Goal: Transaction & Acquisition: Purchase product/service

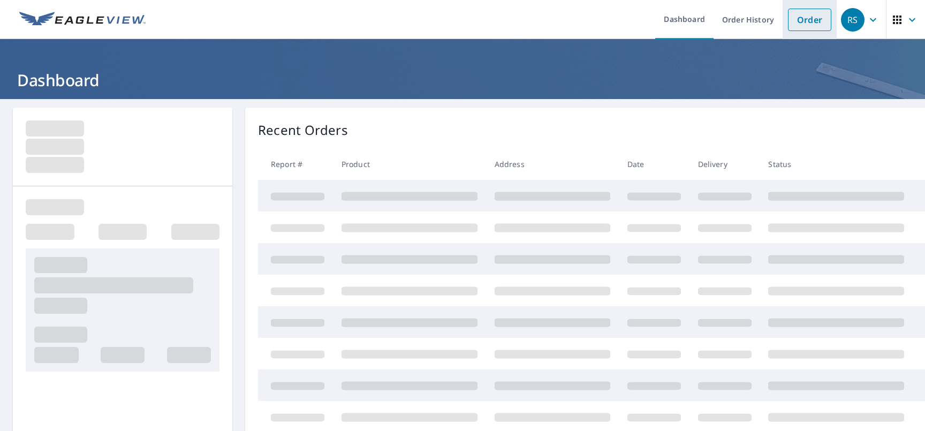
click at [797, 20] on link "Order" at bounding box center [809, 20] width 43 height 22
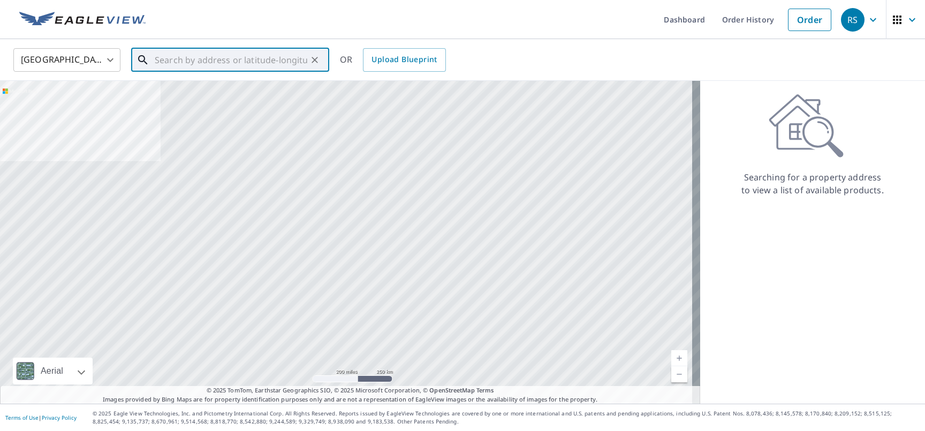
click at [258, 53] on input "text" at bounding box center [231, 60] width 153 height 30
paste input "[STREET_ADDRESS][PERSON_NAME] [PHONE_NUMBER]"
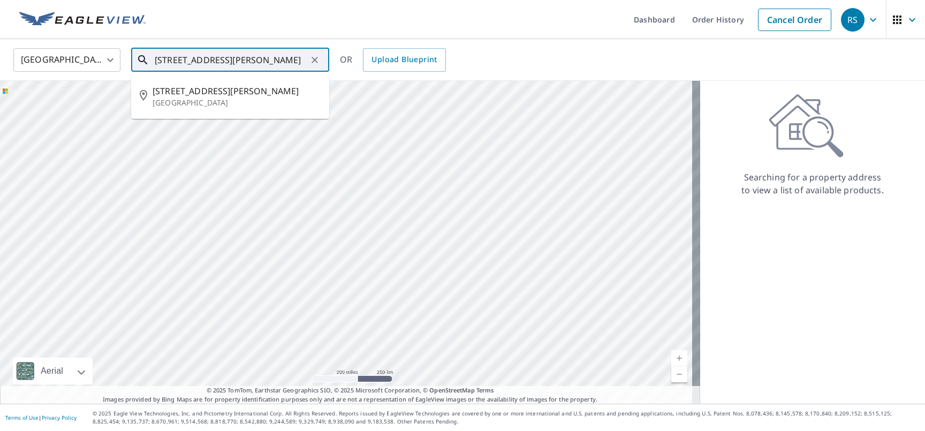
scroll to position [0, 12]
click at [213, 106] on p "[GEOGRAPHIC_DATA]" at bounding box center [237, 102] width 168 height 11
type input "[STREET_ADDRESS][PERSON_NAME]"
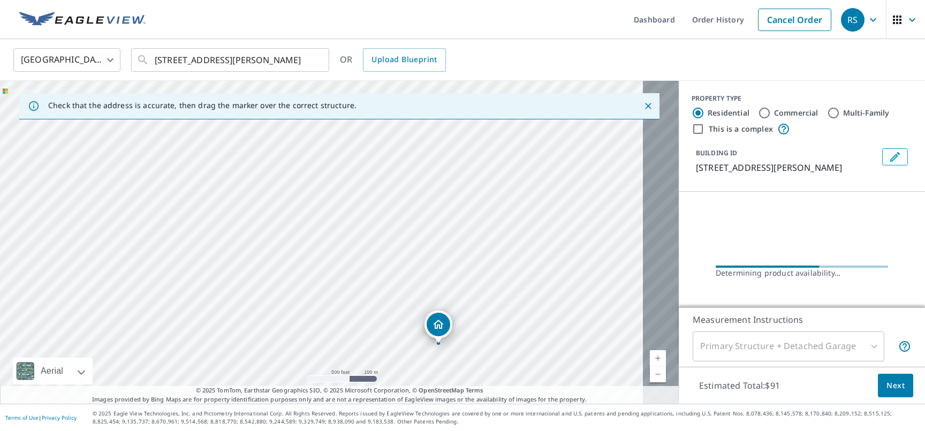
drag, startPoint x: 498, startPoint y: 221, endPoint x: 475, endPoint y: 318, distance: 99.5
click at [476, 318] on div "[STREET_ADDRESS][PERSON_NAME]" at bounding box center [339, 242] width 679 height 323
drag, startPoint x: 513, startPoint y: 286, endPoint x: 508, endPoint y: 300, distance: 14.9
click at [508, 300] on div "[STREET_ADDRESS][PERSON_NAME]" at bounding box center [339, 242] width 679 height 323
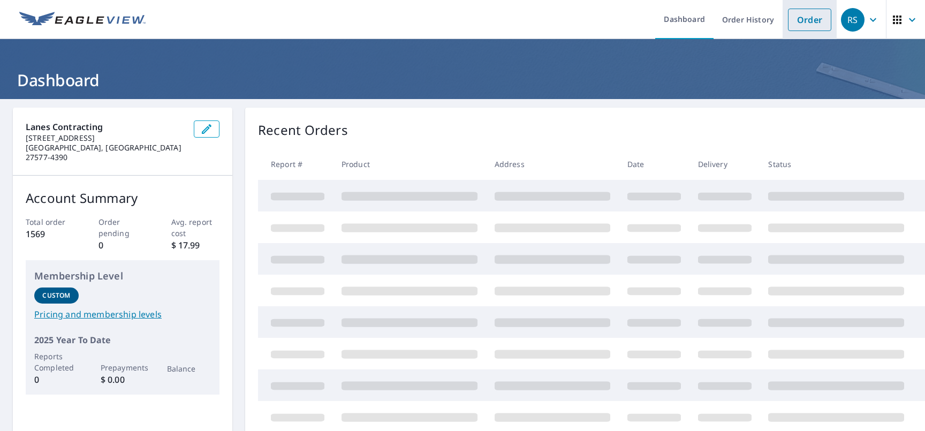
click at [788, 24] on link "Order" at bounding box center [809, 20] width 43 height 22
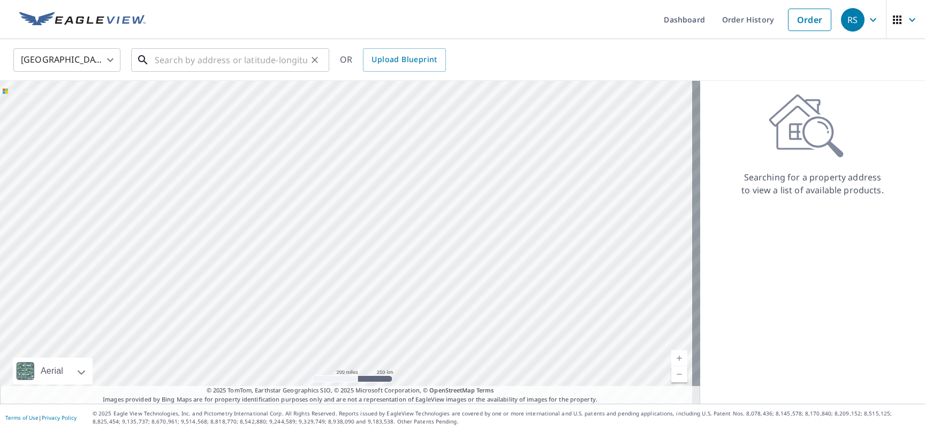
click at [194, 64] on input "text" at bounding box center [231, 60] width 153 height 30
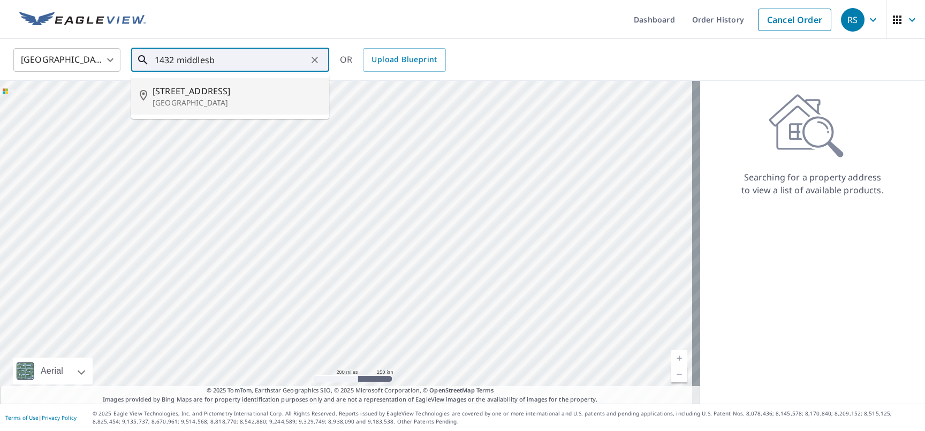
click at [229, 91] on span "1432 Middlesbrough Dr" at bounding box center [237, 91] width 168 height 13
type input "1432 Middlesbrough Dr Fayetteville, NC 28306"
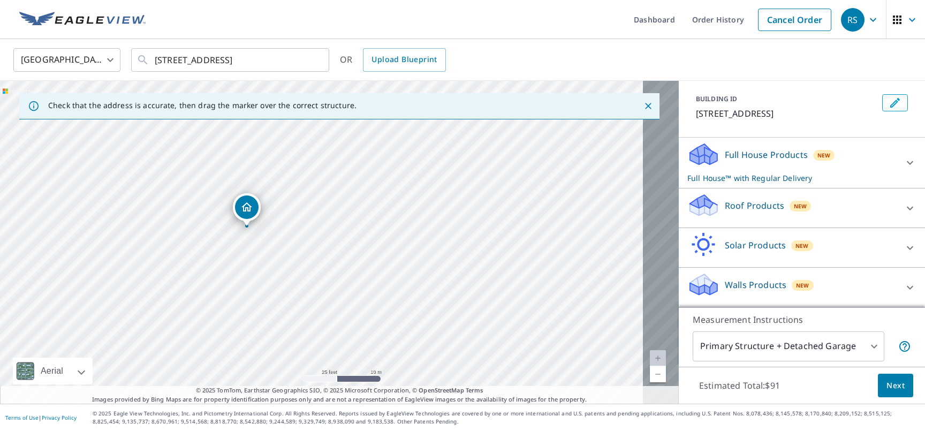
scroll to position [68, 0]
click at [822, 228] on div "Roof Products New Premium $24.25 - $75.5 QuickSquares™ $18 Gutter $13.75 Bid Pe…" at bounding box center [802, 208] width 246 height 40
click at [819, 215] on div "Roof Products New" at bounding box center [793, 208] width 210 height 31
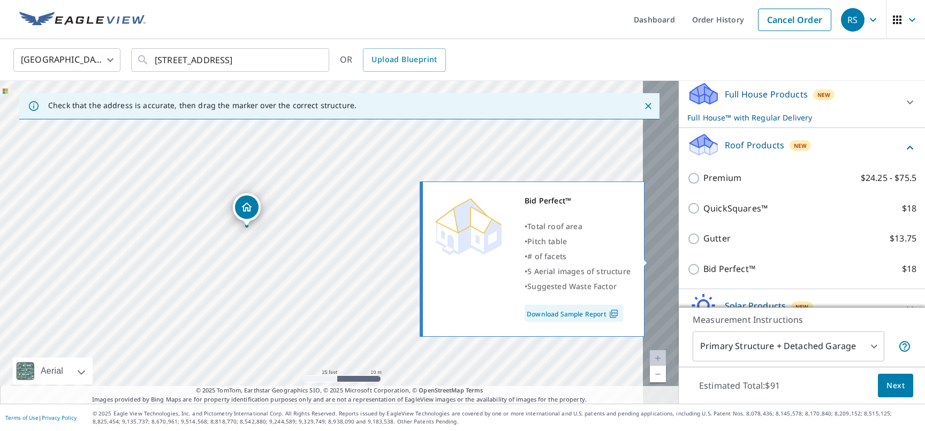
scroll to position [165, 0]
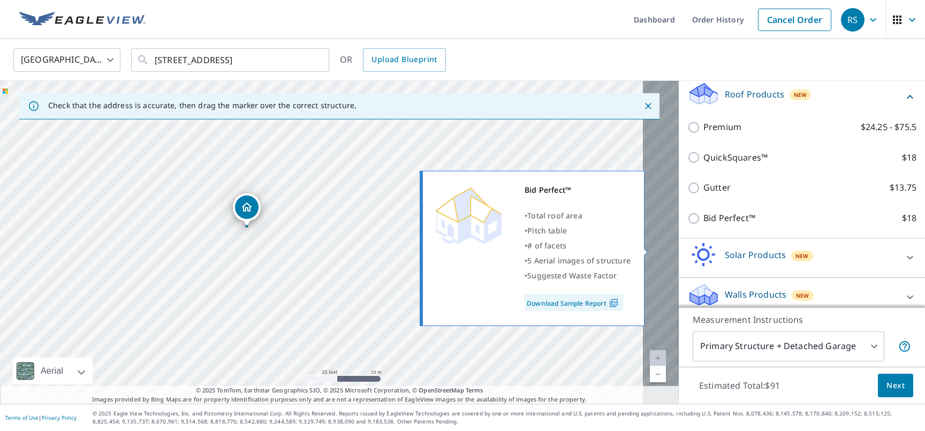
click at [704, 225] on p "Bid Perfect™" at bounding box center [730, 218] width 52 height 13
click at [704, 225] on input "Bid Perfect™ $18" at bounding box center [696, 218] width 16 height 13
checkbox input "true"
checkbox input "false"
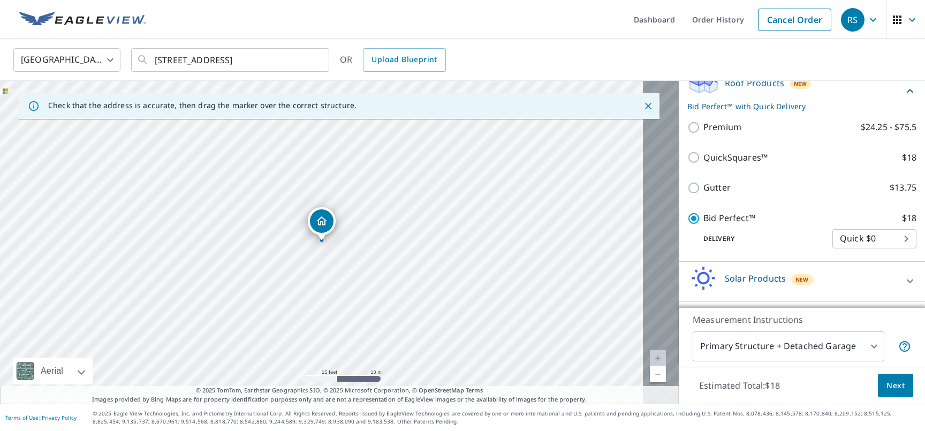
click at [887, 384] on span "Next" at bounding box center [896, 385] width 18 height 13
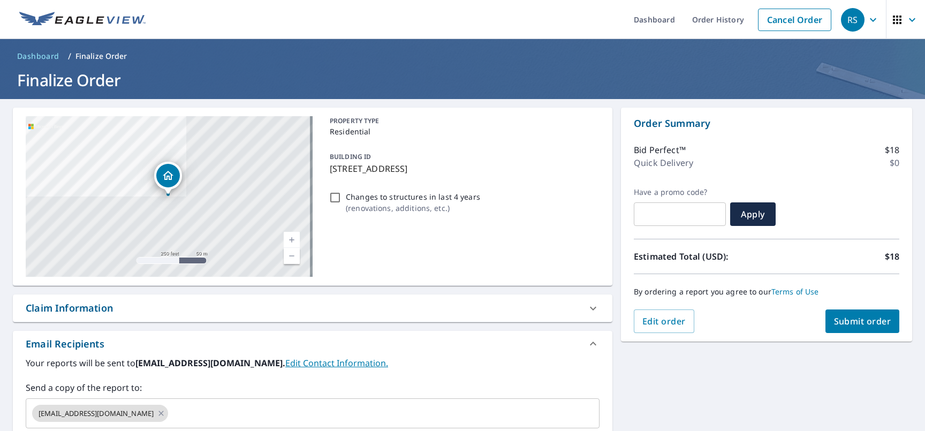
click at [852, 321] on span "Submit order" at bounding box center [862, 321] width 57 height 12
checkbox input "true"
